Goal: Transaction & Acquisition: Purchase product/service

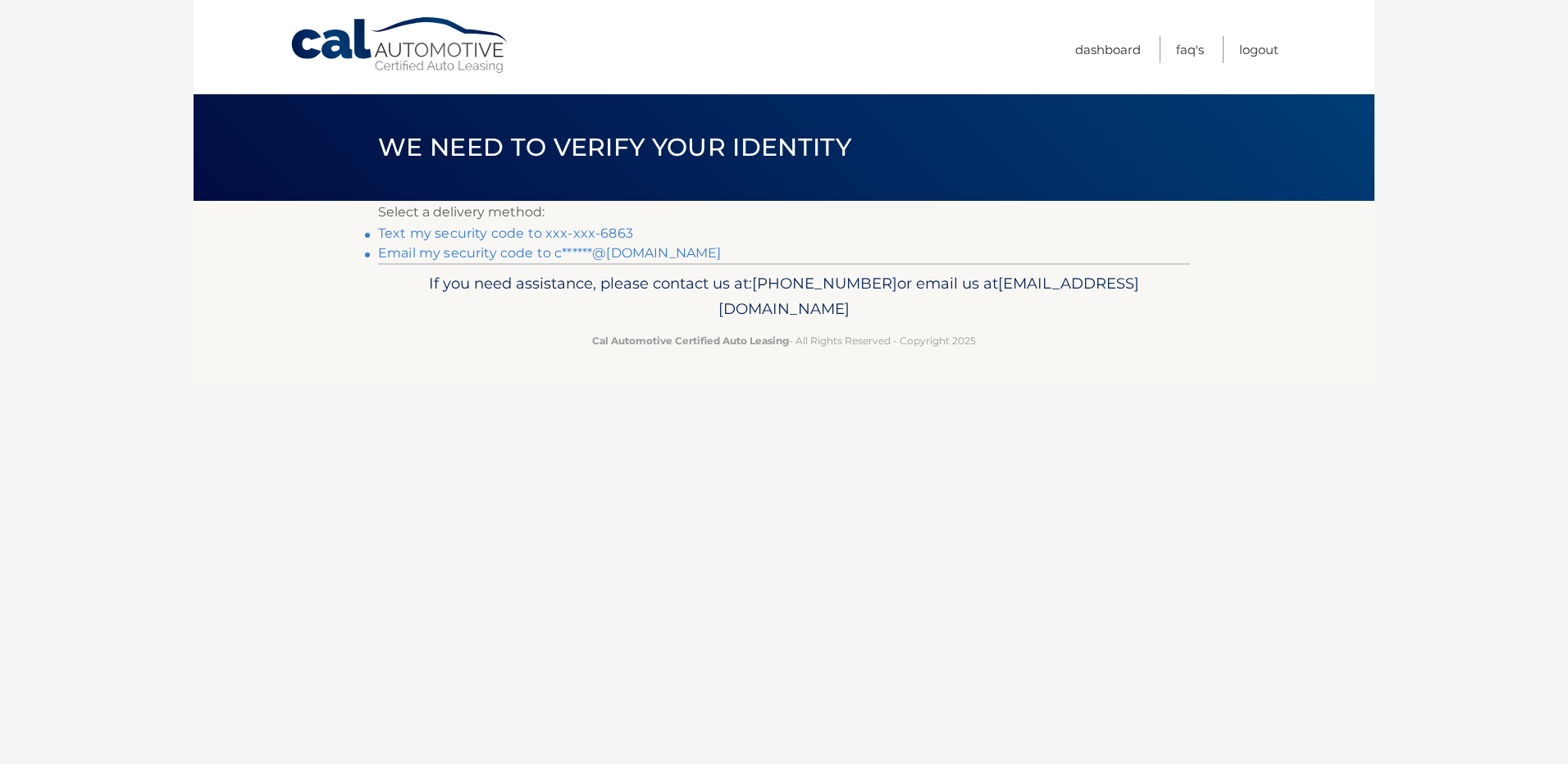
click at [441, 229] on link "Text my security code to xxx-xxx-6863" at bounding box center [506, 233] width 255 height 16
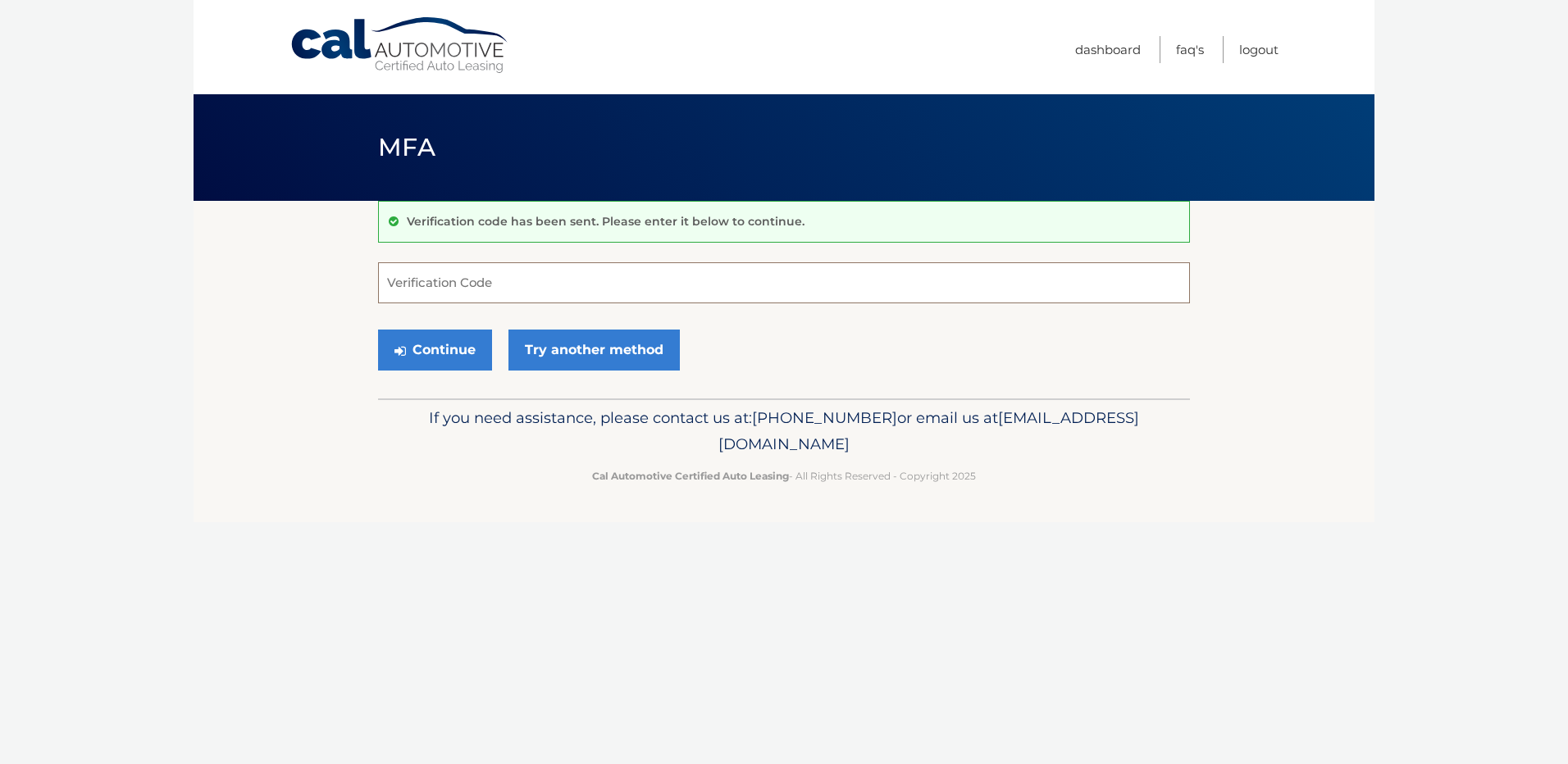
click at [581, 297] on input "Verification Code" at bounding box center [784, 283] width 812 height 41
type input "918669"
click at [417, 337] on button "Continue" at bounding box center [435, 350] width 114 height 41
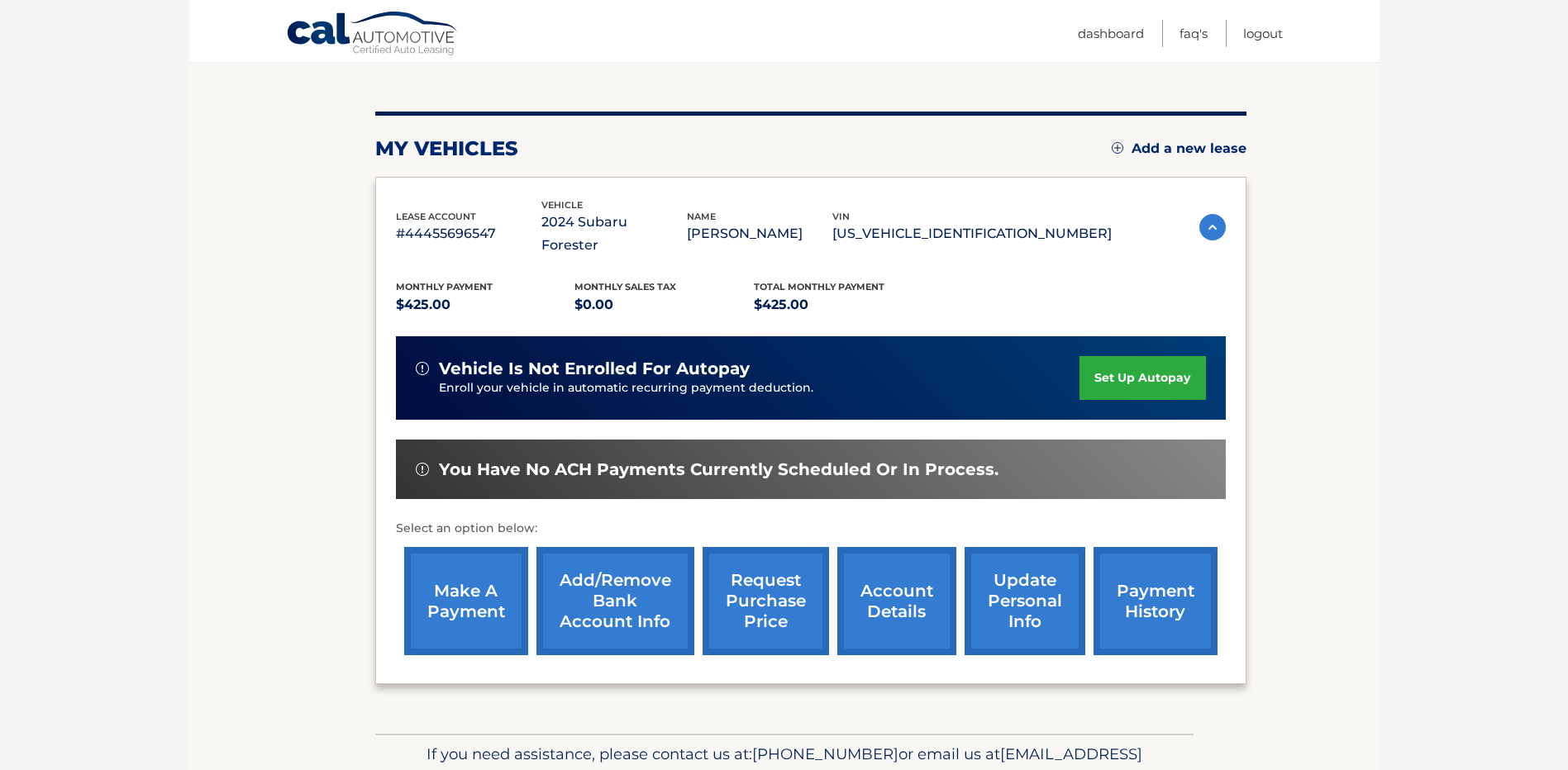
scroll to position [231, 0]
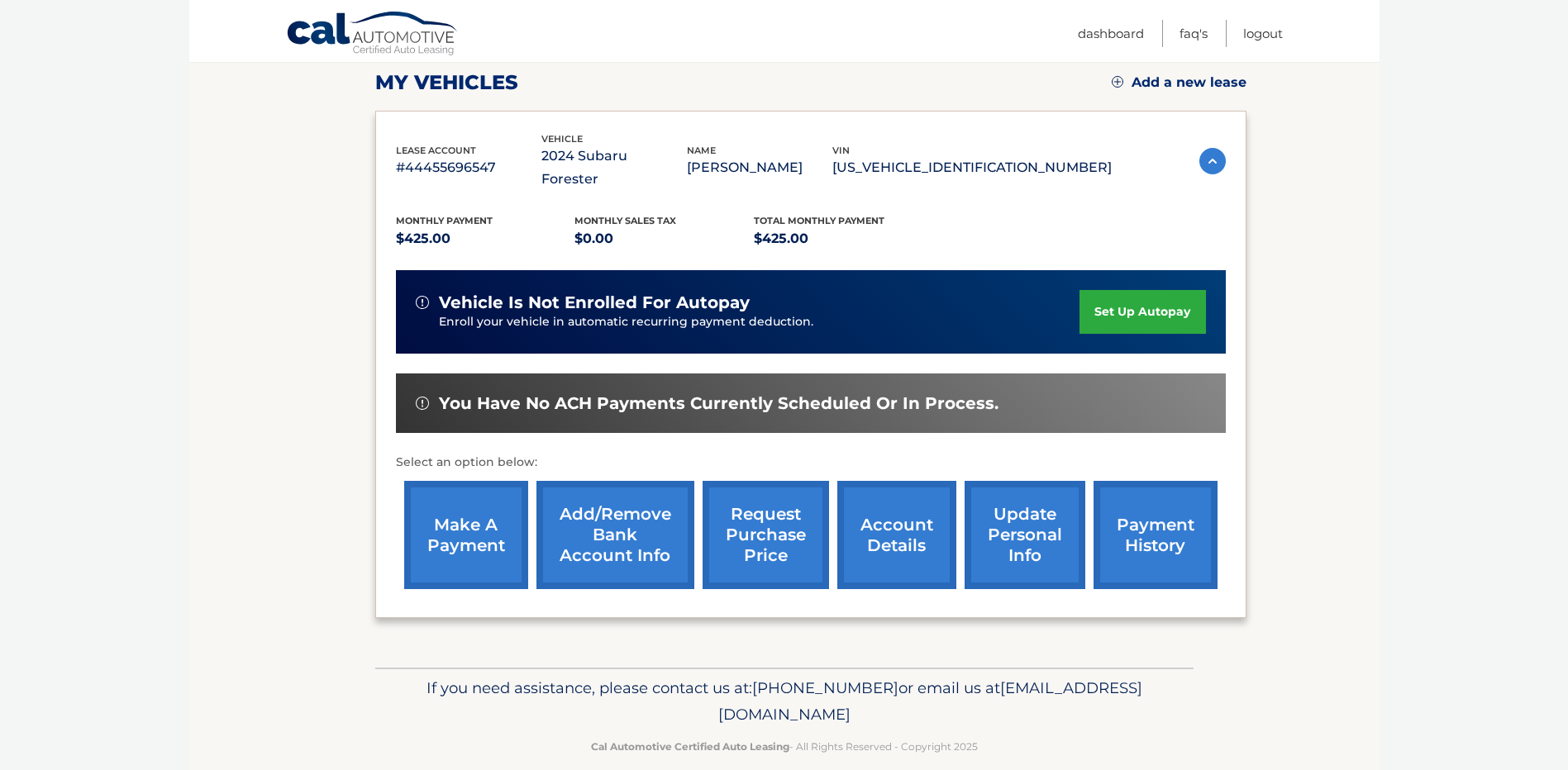
click at [476, 527] on link "make a payment" at bounding box center [466, 535] width 124 height 109
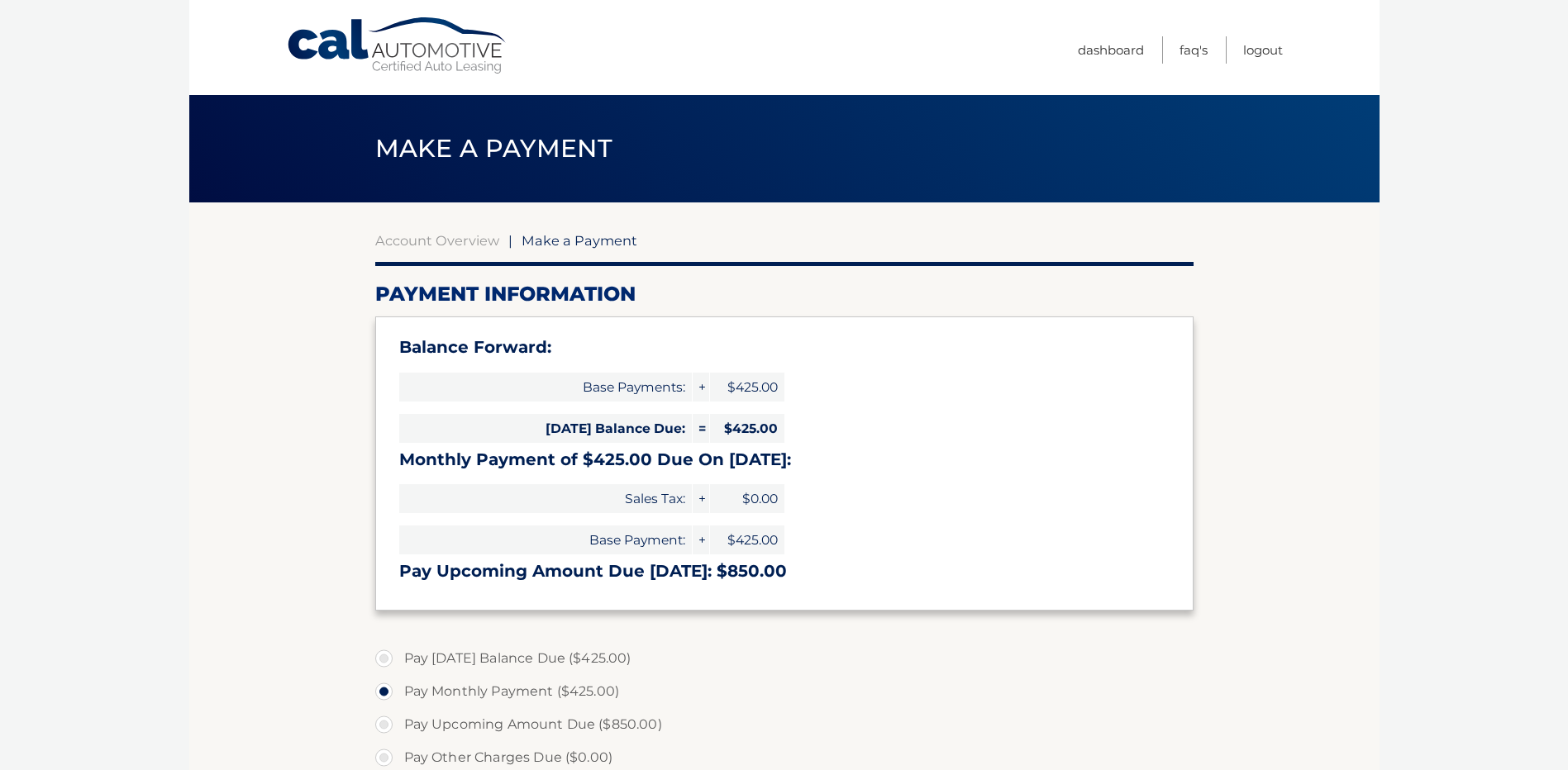
select select "NzM0MzNjYzQtMjA2Mi00MzE2LTk5YTAtZjQ0ZTc4M2E4YTEw"
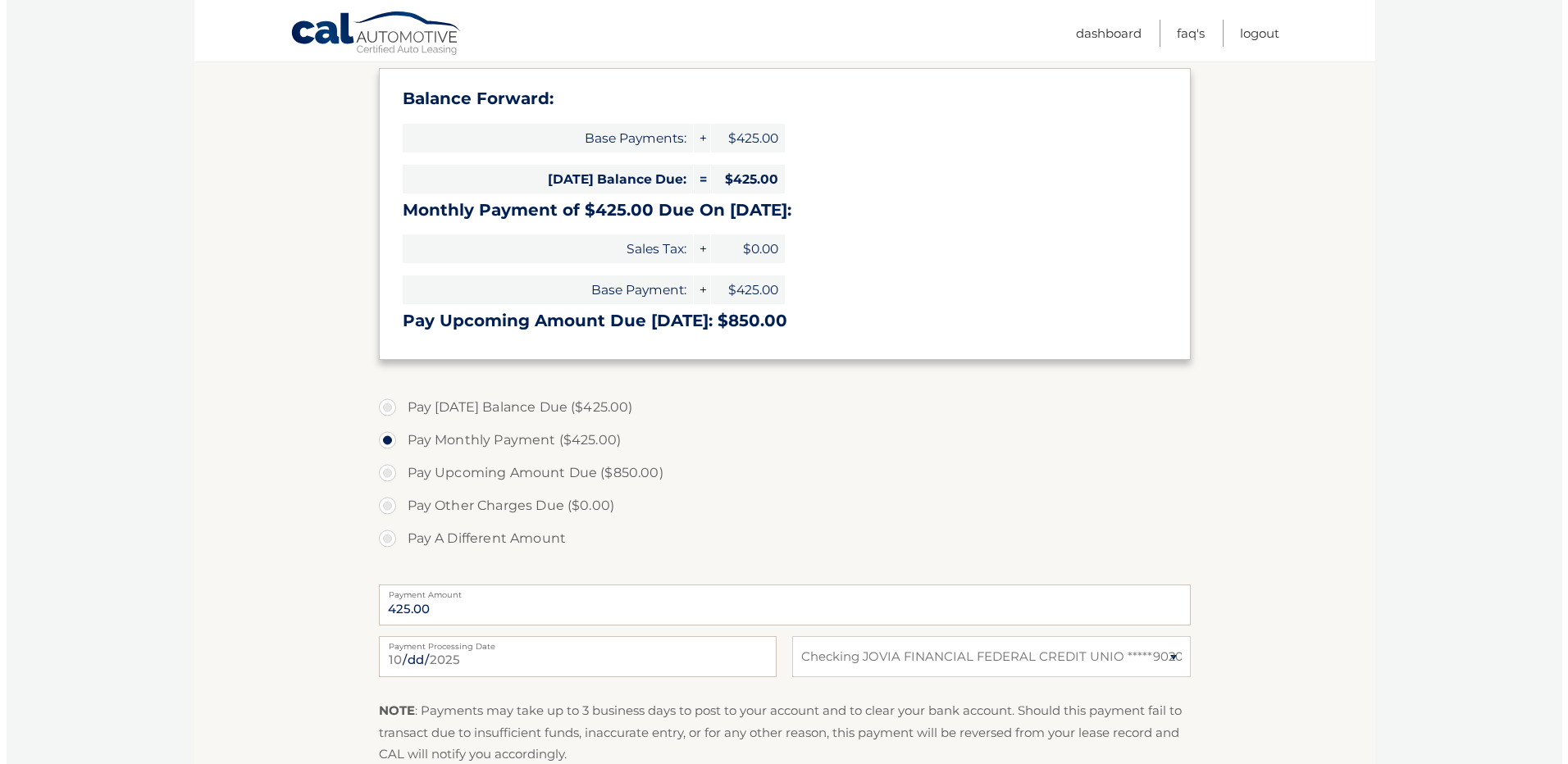
scroll to position [410, 0]
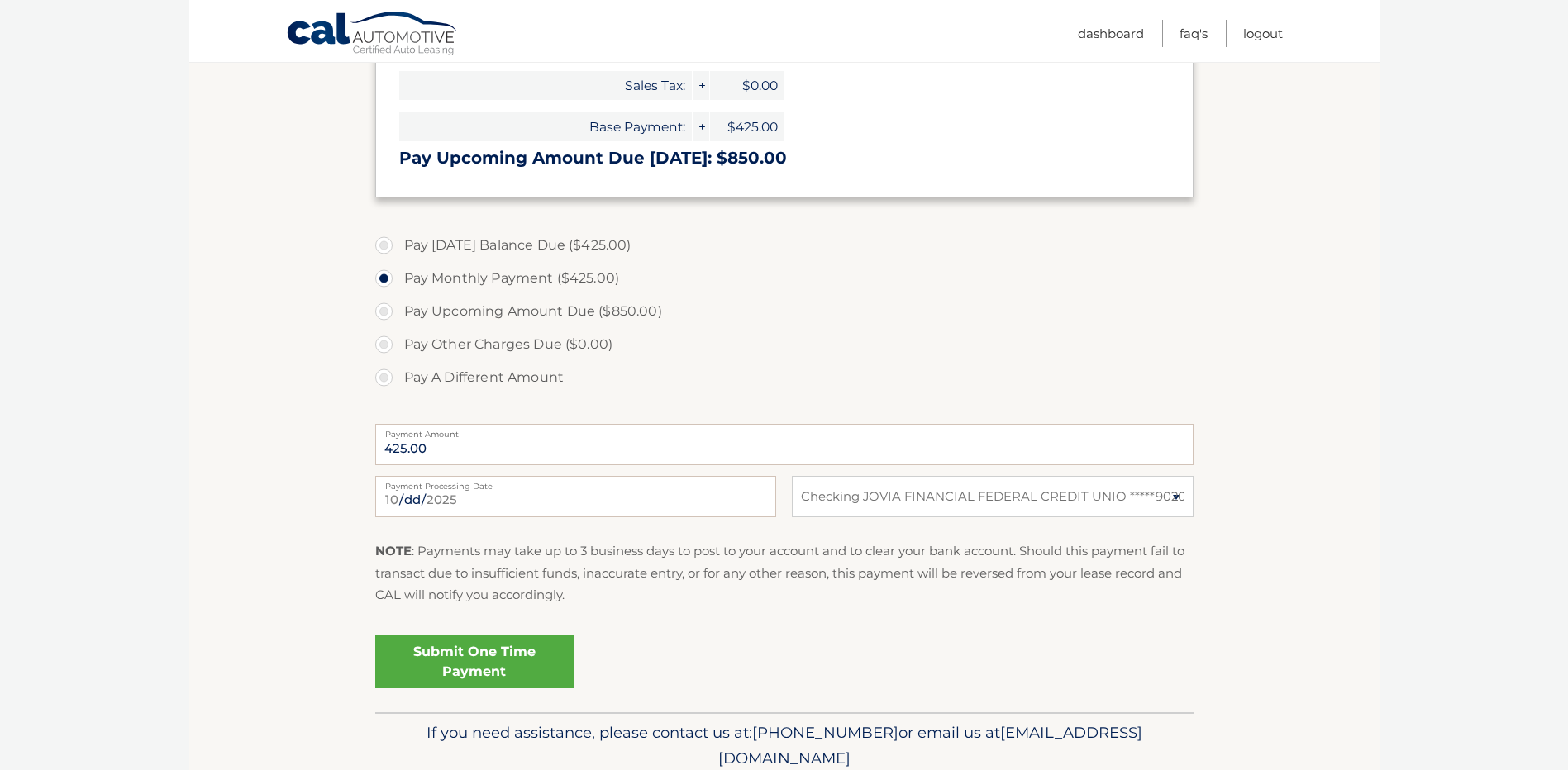
click at [506, 664] on link "Submit One Time Payment" at bounding box center [474, 661] width 198 height 53
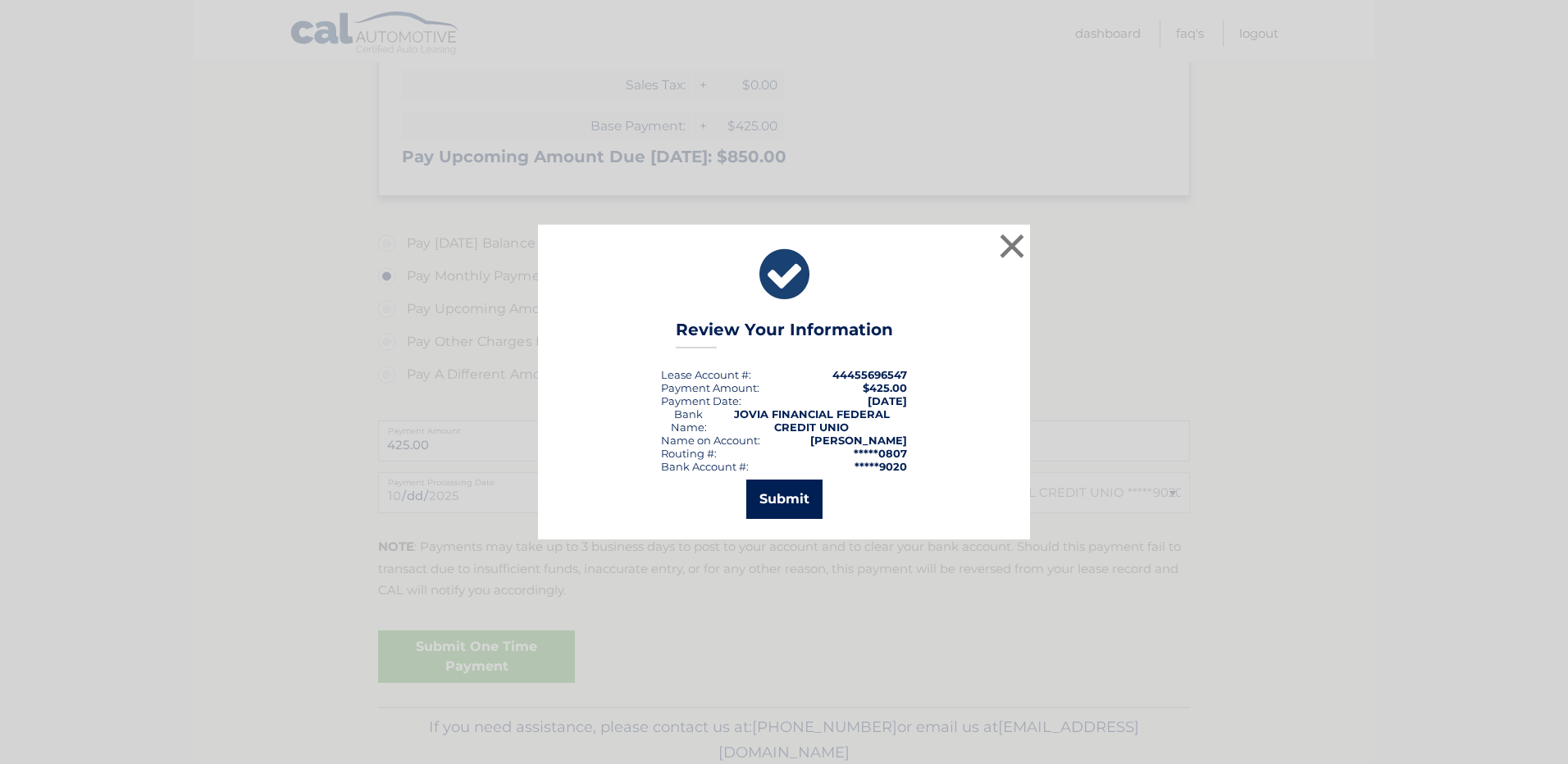
click at [776, 497] on button "Submit" at bounding box center [784, 499] width 76 height 40
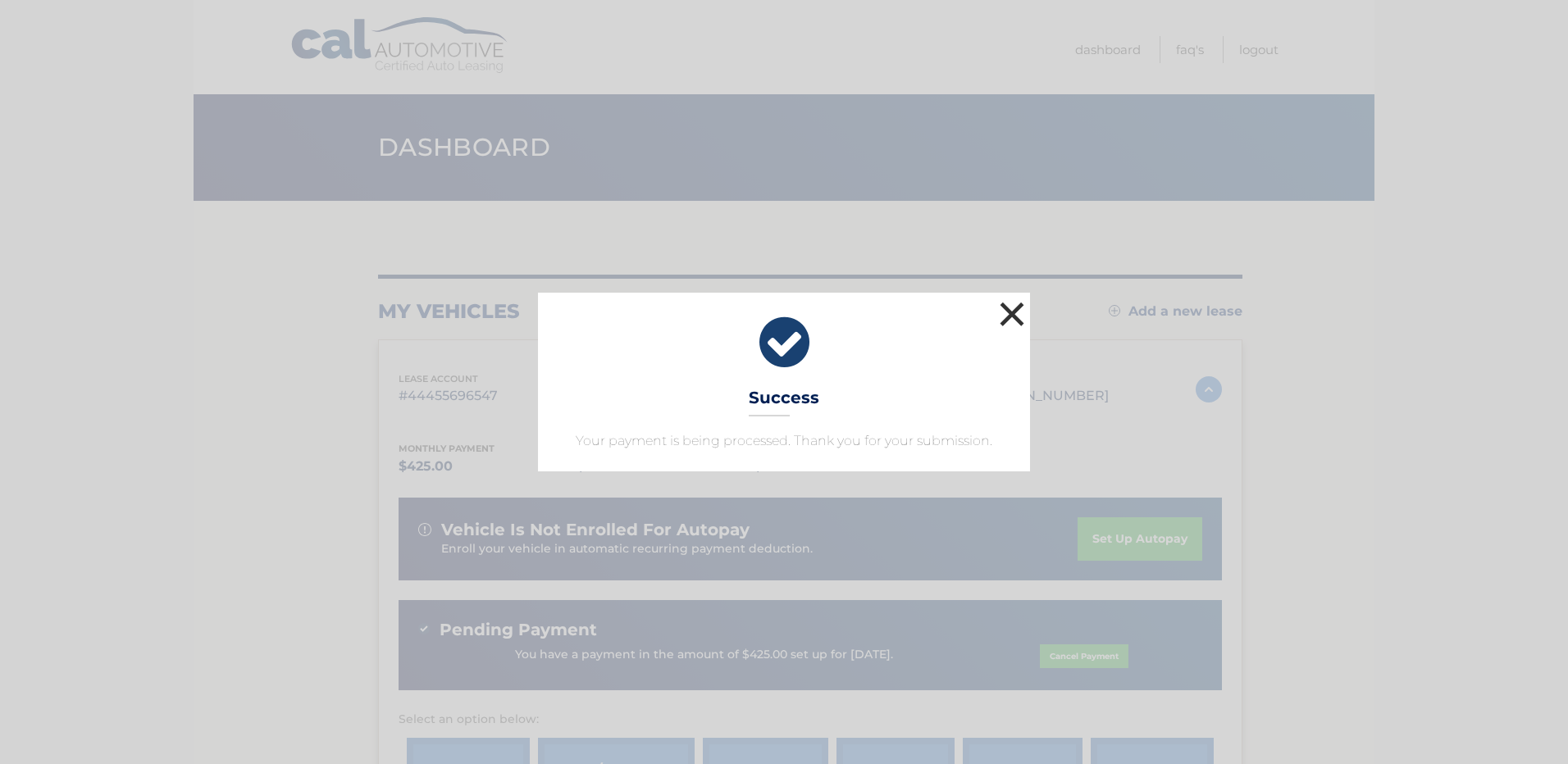
click at [1014, 314] on button "×" at bounding box center [1011, 313] width 33 height 33
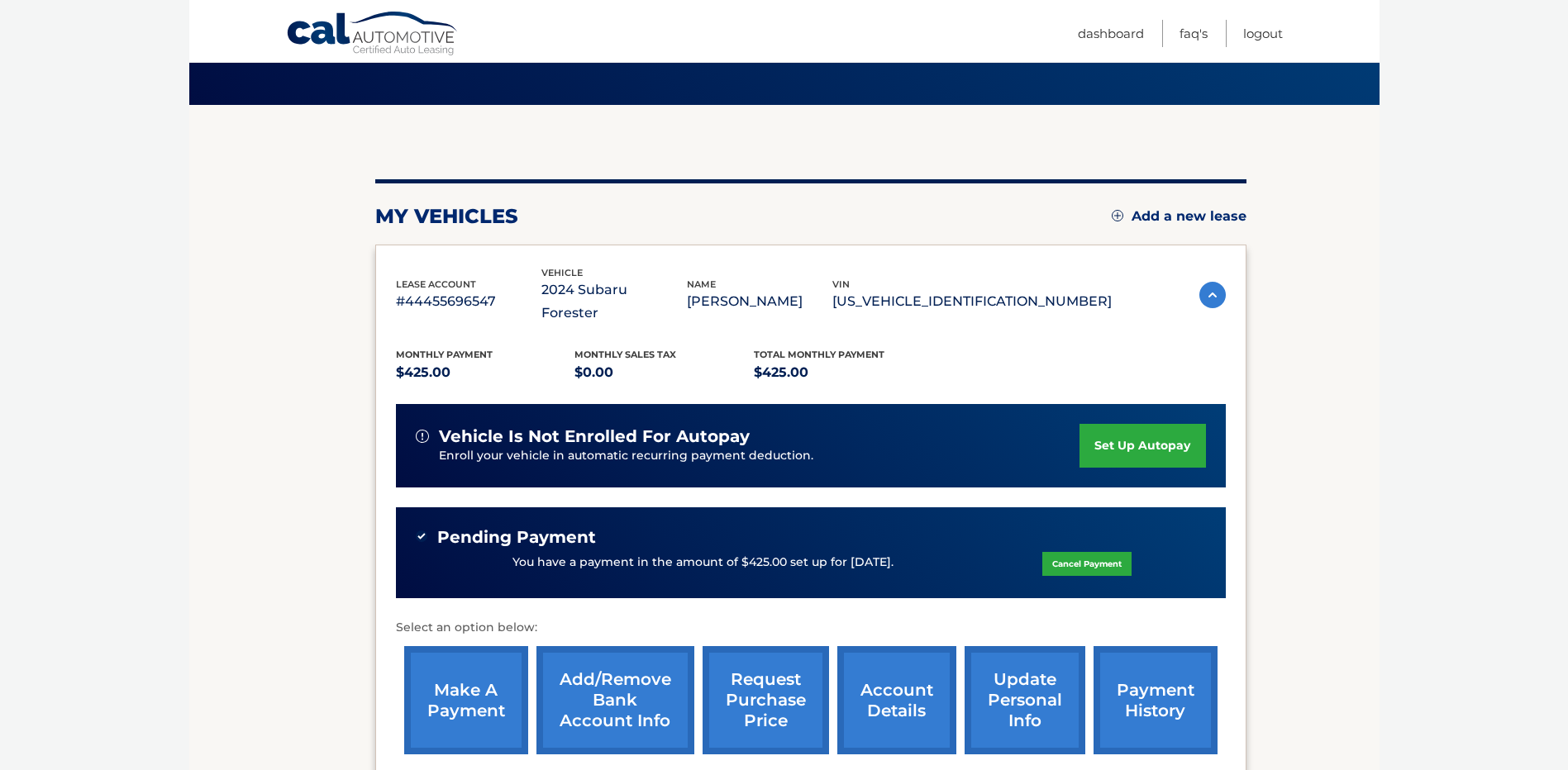
scroll to position [180, 0]
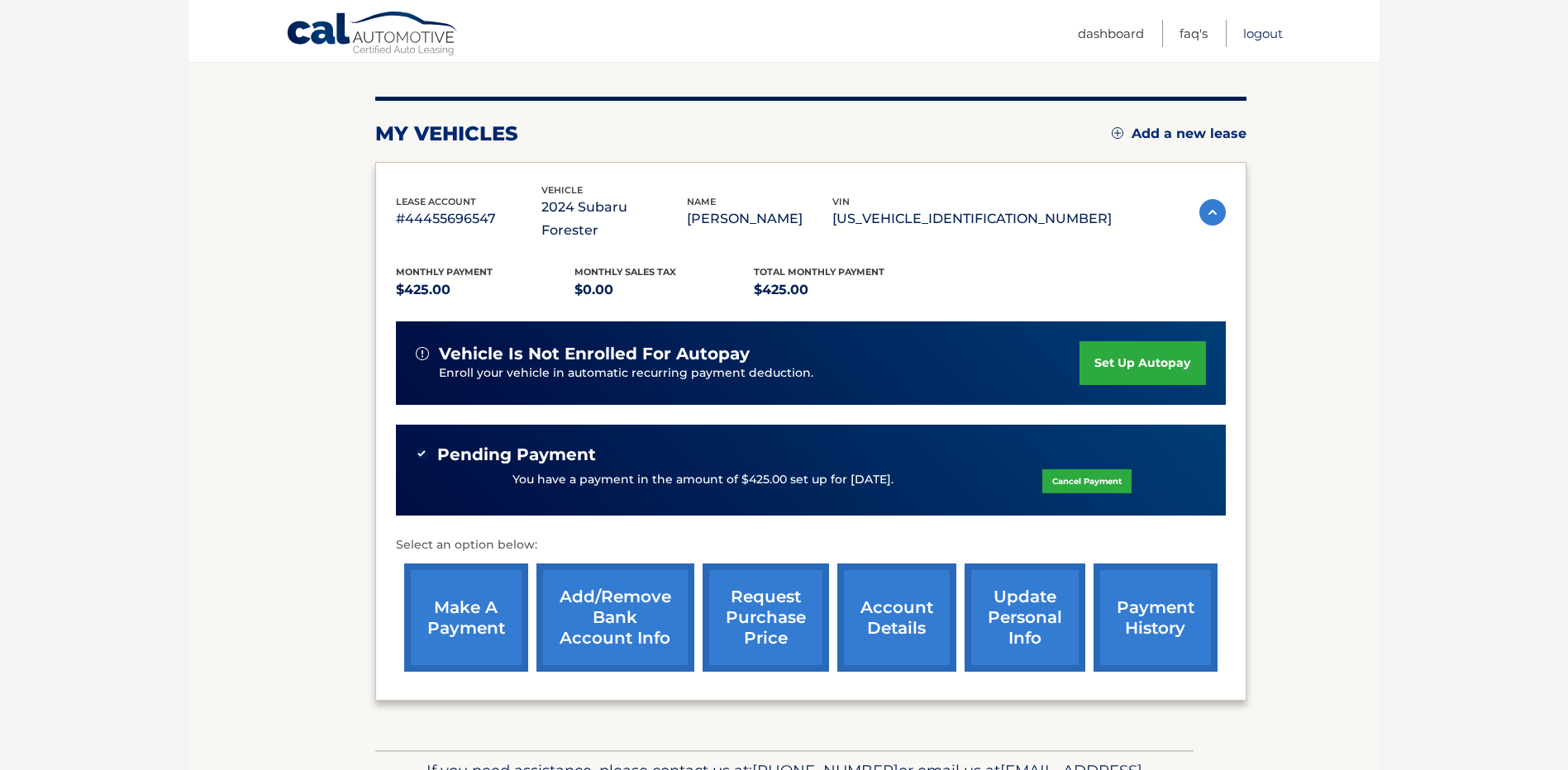
click at [1264, 30] on link "Logout" at bounding box center [1263, 33] width 40 height 27
